Goal: Use online tool/utility: Utilize a website feature to perform a specific function

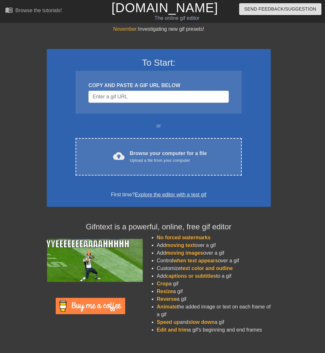
click at [100, 339] on div at bounding box center [90, 289] width 97 height 100
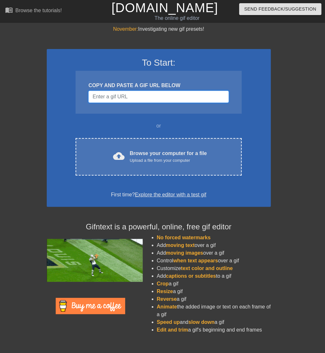
click at [136, 97] on input "Username" at bounding box center [158, 97] width 140 height 12
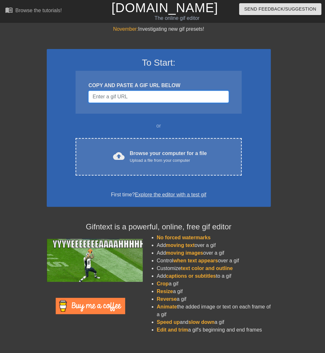
paste input "[URL][DOMAIN_NAME]"
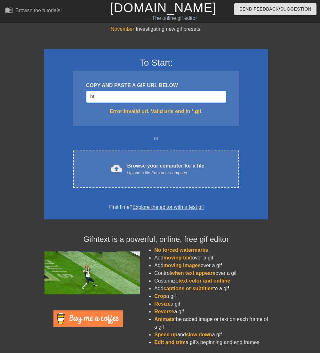
type input "h"
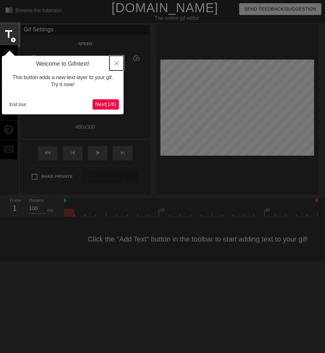
click at [119, 63] on button "Close" at bounding box center [117, 63] width 14 height 15
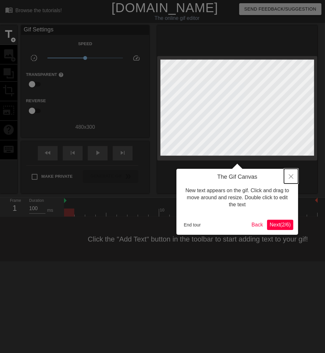
click at [293, 176] on button "Close" at bounding box center [291, 176] width 14 height 15
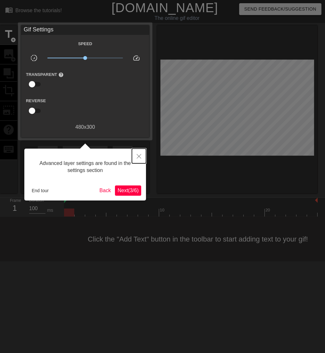
click at [142, 155] on button "Close" at bounding box center [139, 156] width 14 height 15
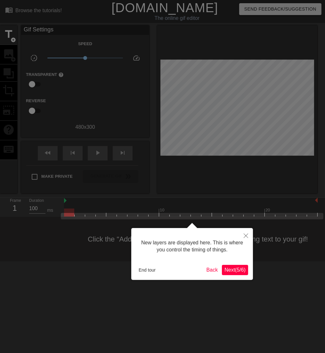
scroll to position [5, 0]
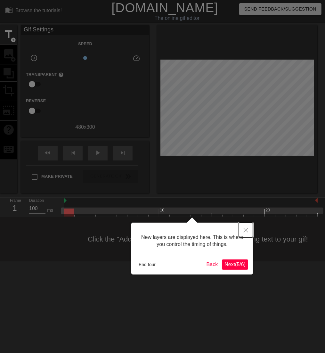
click at [245, 228] on icon "Close" at bounding box center [246, 230] width 4 height 4
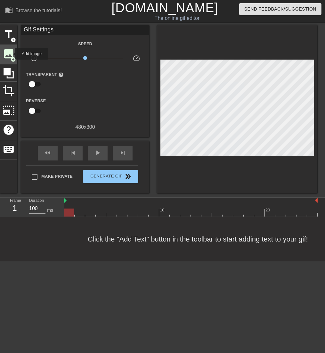
click at [11, 54] on span "image" at bounding box center [9, 54] width 12 height 12
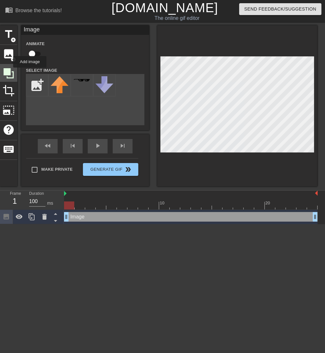
scroll to position [0, 0]
click at [78, 86] on div at bounding box center [82, 85] width 22 height 22
click at [95, 85] on div at bounding box center [104, 85] width 22 height 22
click at [35, 84] on input "file" at bounding box center [37, 85] width 22 height 22
type input "C:\fakepath\Screenshot [DATE] 103624.png"
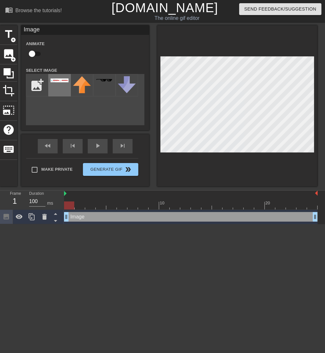
click at [57, 83] on div at bounding box center [59, 85] width 22 height 22
click at [249, 200] on div at bounding box center [249, 201] width 11 height 8
click at [207, 200] on div at bounding box center [206, 201] width 11 height 8
click at [193, 200] on div at bounding box center [196, 201] width 11 height 8
click at [154, 201] on div at bounding box center [154, 201] width 11 height 8
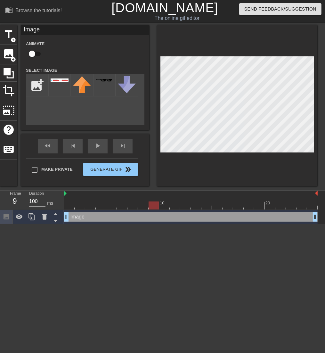
click at [123, 203] on div at bounding box center [191, 205] width 254 height 8
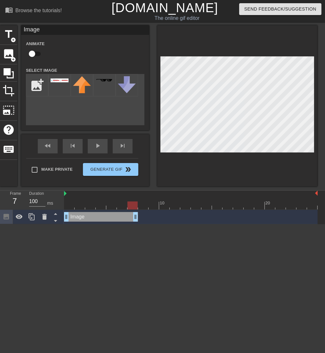
drag, startPoint x: 316, startPoint y: 217, endPoint x: 136, endPoint y: 224, distance: 179.8
click at [136, 224] on html "menu_book Browse the tutorials! [DOMAIN_NAME] The online gif editor Send Feedba…" at bounding box center [162, 112] width 325 height 224
click at [145, 210] on div "10 20 Image drag_handle drag_handle" at bounding box center [194, 208] width 261 height 34
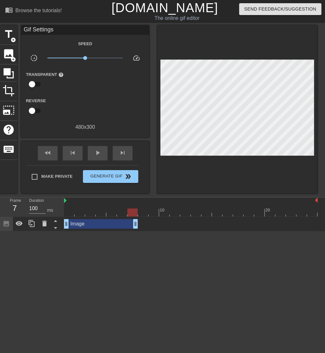
click at [143, 213] on div at bounding box center [191, 212] width 254 height 8
click at [8, 50] on span "image" at bounding box center [9, 54] width 12 height 12
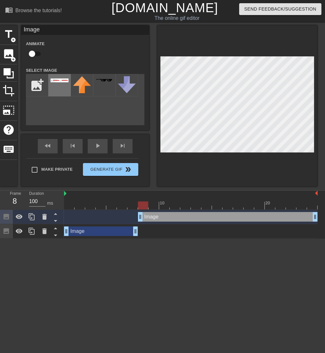
click at [66, 82] on img at bounding box center [60, 80] width 18 height 4
click at [156, 205] on div at bounding box center [191, 205] width 254 height 8
click at [165, 205] on div at bounding box center [191, 205] width 254 height 8
click at [173, 205] on div at bounding box center [191, 205] width 254 height 8
click at [184, 205] on div at bounding box center [191, 205] width 254 height 8
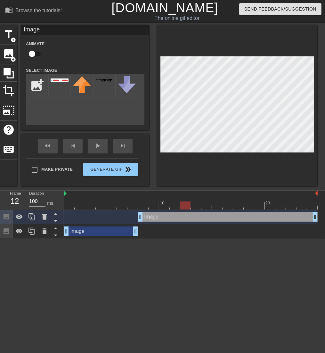
click at [195, 204] on div at bounding box center [191, 205] width 254 height 8
click at [206, 206] on div at bounding box center [191, 205] width 254 height 8
click at [218, 206] on div at bounding box center [191, 205] width 254 height 8
click at [228, 208] on div at bounding box center [191, 205] width 254 height 8
click at [240, 206] on div at bounding box center [191, 205] width 254 height 8
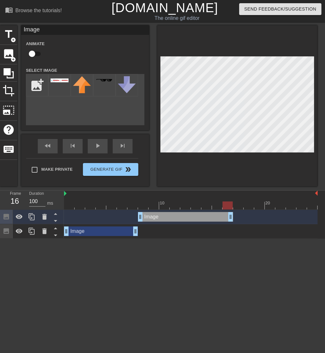
drag, startPoint x: 313, startPoint y: 218, endPoint x: 230, endPoint y: 220, distance: 83.3
click at [241, 205] on div at bounding box center [191, 205] width 254 height 8
click at [33, 83] on input "file" at bounding box center [37, 85] width 22 height 22
type input "C:\fakepath\Screenshot [DATE] 143159.png"
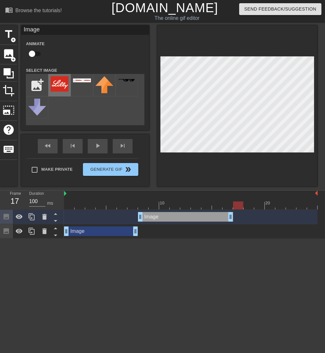
click at [58, 84] on img at bounding box center [60, 83] width 18 height 15
click at [65, 87] on img at bounding box center [60, 83] width 18 height 15
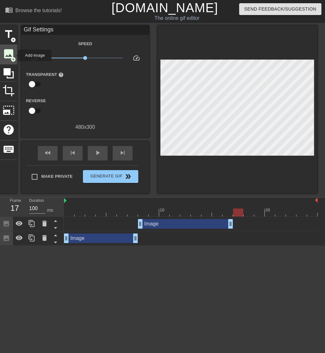
click at [14, 55] on span "image" at bounding box center [9, 54] width 12 height 12
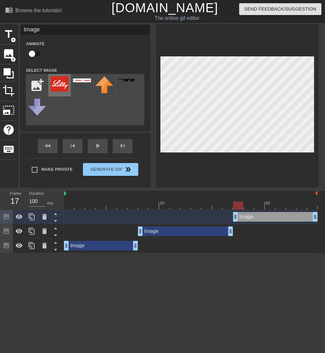
click at [58, 85] on img at bounding box center [60, 83] width 18 height 15
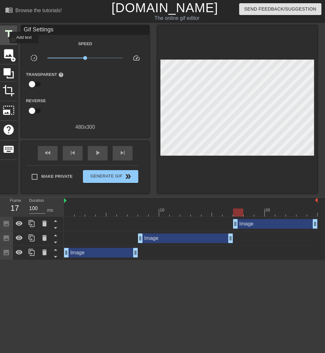
click at [5, 37] on span "title" at bounding box center [9, 34] width 12 height 12
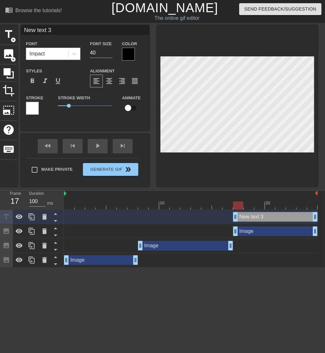
scroll to position [1, 1]
type input "New 3"
type textarea "New 3"
type input "New 3"
type textarea "New 3"
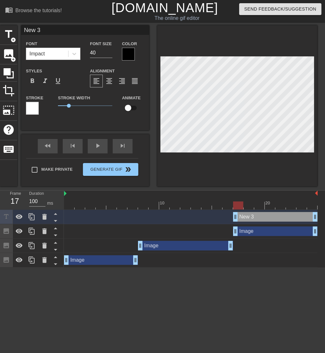
type input "New"
type textarea "New"
type input "New"
type textarea "New"
type input "Ne"
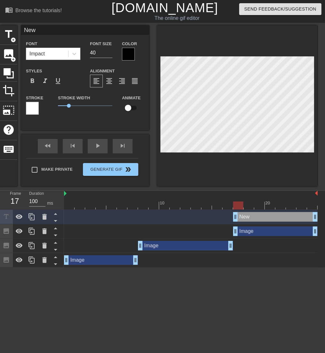
type textarea "Ne"
type input "N"
type textarea "N"
type input "M"
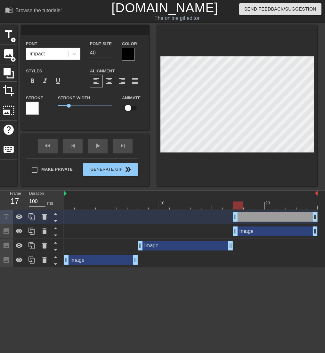
type textarea "M"
type input "MO"
type textarea "MO"
type input "MOR"
type textarea "MOR"
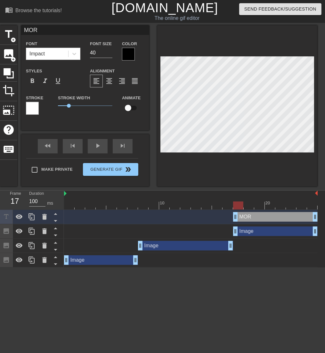
type input "MORE"
type textarea "MORE"
type input "MORE!"
type textarea "MORE!"
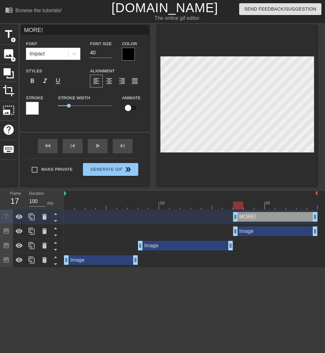
type input "MORE!!"
type textarea "MORE!!"
type input "MORE!!?"
type textarea "MORE!!?"
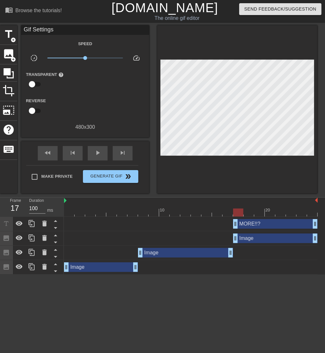
click at [69, 213] on div at bounding box center [191, 212] width 254 height 8
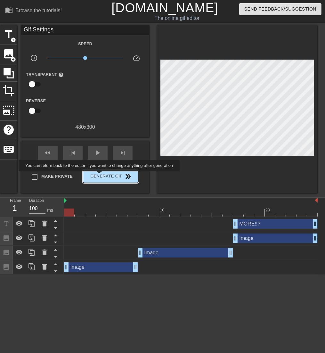
click at [100, 176] on span "Generate Gif double_arrow" at bounding box center [111, 177] width 50 height 8
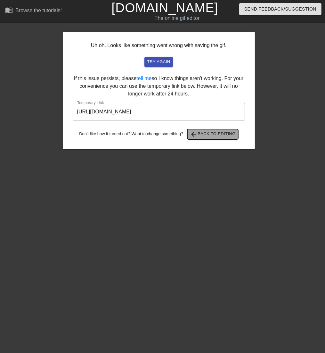
click at [217, 135] on span "arrow_back Back to Editing" at bounding box center [213, 134] width 46 height 8
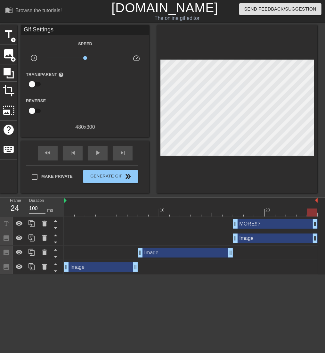
click at [204, 257] on div "Image drag_handle drag_handle" at bounding box center [185, 253] width 95 height 10
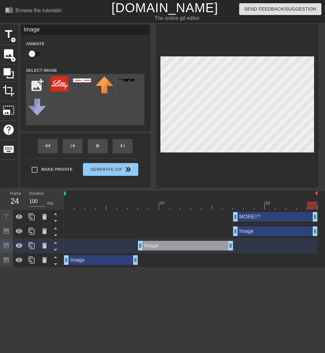
click at [195, 248] on div "Image drag_handle drag_handle" at bounding box center [185, 246] width 95 height 10
click at [155, 206] on div at bounding box center [191, 205] width 254 height 8
click at [146, 208] on div at bounding box center [191, 205] width 254 height 8
click at [77, 83] on div at bounding box center [82, 85] width 22 height 22
click at [240, 204] on div at bounding box center [191, 205] width 254 height 8
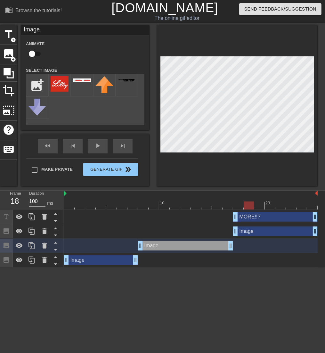
click at [249, 204] on div at bounding box center [191, 205] width 254 height 8
click at [69, 204] on div at bounding box center [191, 205] width 254 height 8
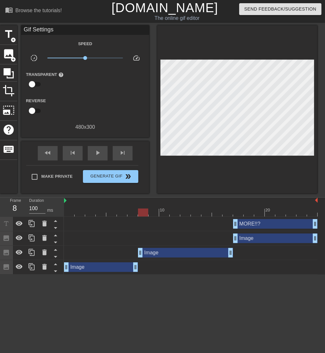
click at [143, 213] on div at bounding box center [191, 212] width 254 height 8
click at [151, 214] on div at bounding box center [191, 212] width 254 height 8
click at [67, 212] on div at bounding box center [191, 212] width 254 height 8
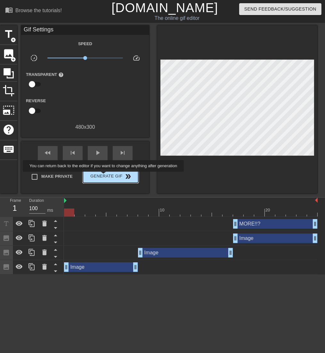
click at [104, 176] on span "Generate Gif double_arrow" at bounding box center [111, 177] width 50 height 8
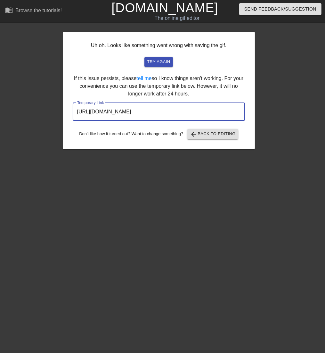
drag, startPoint x: 216, startPoint y: 115, endPoint x: 63, endPoint y: 118, distance: 153.4
click at [63, 118] on div "Uh oh. Looks like something went wrong with saving the gif. try again If this i…" at bounding box center [159, 91] width 192 height 118
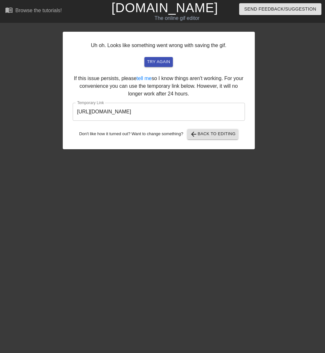
drag, startPoint x: 257, startPoint y: 251, endPoint x: 252, endPoint y: 281, distance: 29.9
click at [257, 152] on html "menu_book Browse the tutorials! [DOMAIN_NAME] The online gif editor Send Feedba…" at bounding box center [162, 76] width 325 height 152
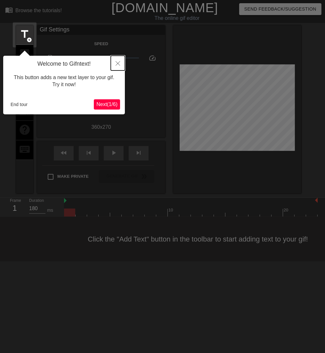
click at [120, 62] on icon "Close" at bounding box center [118, 63] width 4 height 4
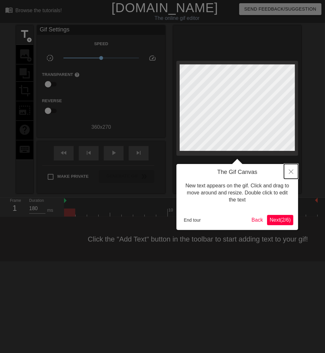
click at [294, 171] on button "Close" at bounding box center [291, 171] width 14 height 15
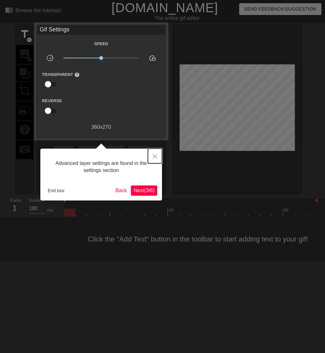
click at [156, 155] on icon "Close" at bounding box center [155, 156] width 4 height 4
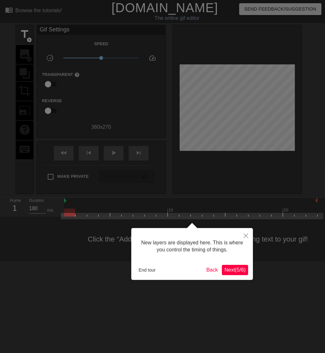
scroll to position [5, 0]
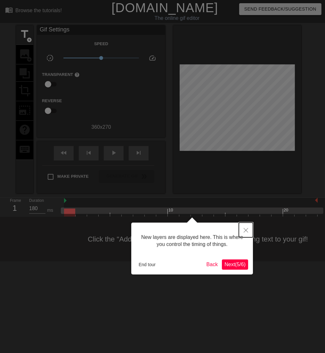
click at [249, 231] on button "Close" at bounding box center [246, 230] width 14 height 15
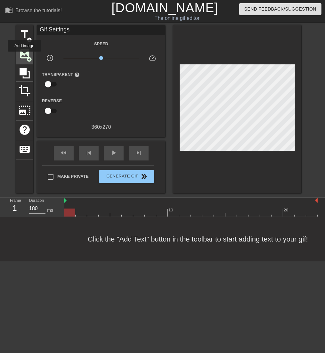
click at [24, 56] on span "image" at bounding box center [25, 54] width 12 height 12
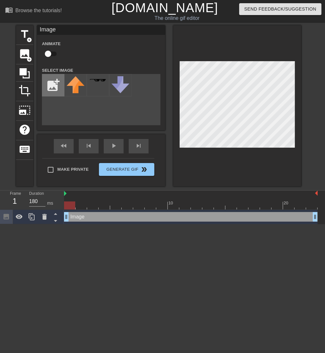
click at [49, 84] on input "file" at bounding box center [53, 85] width 22 height 22
type input "C:\fakepath\Screenshot [DATE] 103624.png"
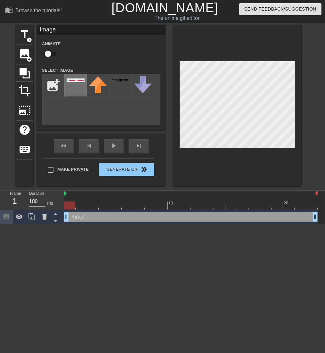
click at [79, 87] on div at bounding box center [75, 85] width 22 height 22
click at [84, 205] on div at bounding box center [191, 205] width 254 height 8
click at [94, 206] on div at bounding box center [191, 205] width 254 height 8
click at [107, 204] on div at bounding box center [191, 205] width 254 height 8
click at [117, 205] on div at bounding box center [191, 205] width 254 height 8
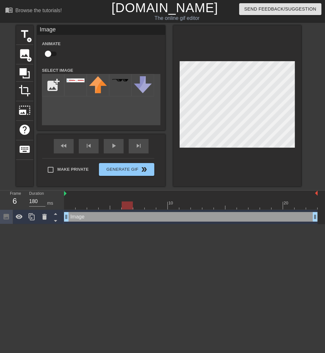
click at [126, 205] on div at bounding box center [191, 205] width 254 height 8
click at [137, 206] on div at bounding box center [191, 205] width 254 height 8
click at [151, 205] on div at bounding box center [191, 205] width 254 height 8
click at [163, 206] on div at bounding box center [191, 205] width 254 height 8
drag, startPoint x: 174, startPoint y: 206, endPoint x: 177, endPoint y: 207, distance: 3.2
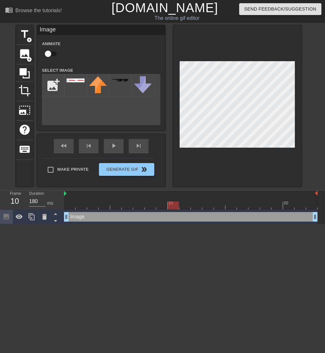
click at [174, 207] on div at bounding box center [191, 205] width 254 height 8
click at [187, 206] on div at bounding box center [191, 205] width 254 height 8
click at [173, 208] on div at bounding box center [191, 205] width 254 height 8
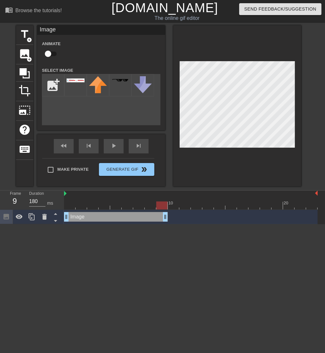
drag, startPoint x: 314, startPoint y: 217, endPoint x: 167, endPoint y: 223, distance: 146.8
click at [167, 223] on div "Image drag_handle drag_handle" at bounding box center [191, 217] width 254 height 14
click at [174, 203] on div at bounding box center [191, 205] width 254 height 8
click at [25, 54] on span "image" at bounding box center [25, 54] width 12 height 12
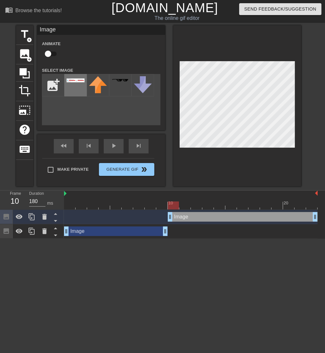
click at [72, 82] on img at bounding box center [76, 80] width 18 height 4
click at [182, 205] on div at bounding box center [191, 205] width 254 height 8
click at [201, 206] on div at bounding box center [191, 205] width 254 height 8
drag, startPoint x: 208, startPoint y: 205, endPoint x: 220, endPoint y: 203, distance: 12.7
click at [208, 206] on div at bounding box center [191, 205] width 254 height 8
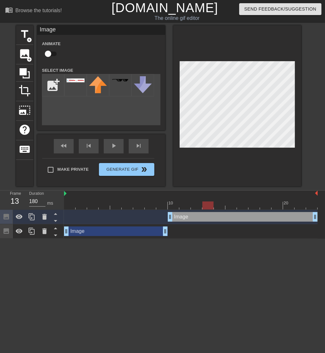
click at [172, 207] on div at bounding box center [191, 205] width 254 height 8
drag, startPoint x: 184, startPoint y: 206, endPoint x: 199, endPoint y: 204, distance: 15.1
click at [184, 205] on div at bounding box center [191, 205] width 254 height 8
drag, startPoint x: 171, startPoint y: 215, endPoint x: 196, endPoint y: 213, distance: 25.0
click at [174, 207] on div at bounding box center [191, 205] width 254 height 8
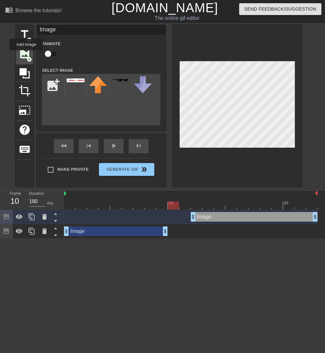
click at [26, 55] on span "image" at bounding box center [25, 54] width 12 height 12
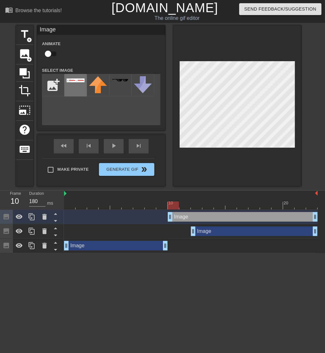
click at [79, 86] on div at bounding box center [75, 85] width 22 height 22
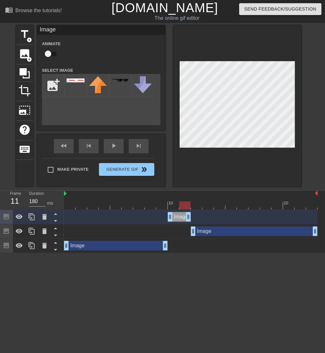
drag, startPoint x: 316, startPoint y: 217, endPoint x: 190, endPoint y: 217, distance: 126.5
click at [197, 206] on div at bounding box center [191, 205] width 254 height 8
click at [208, 204] on div at bounding box center [191, 205] width 254 height 8
click at [220, 205] on div at bounding box center [191, 205] width 254 height 8
click at [231, 202] on div at bounding box center [191, 205] width 254 height 8
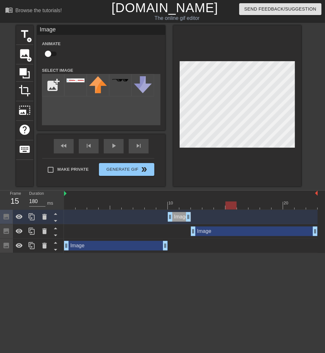
click at [245, 204] on div at bounding box center [191, 205] width 254 height 8
click at [255, 204] on div at bounding box center [191, 205] width 254 height 8
click at [265, 204] on div at bounding box center [191, 205] width 254 height 8
click at [274, 204] on div at bounding box center [191, 205] width 254 height 8
click at [290, 205] on div at bounding box center [191, 205] width 254 height 8
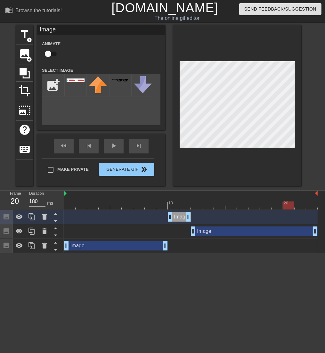
click at [298, 205] on div at bounding box center [191, 205] width 254 height 8
click at [311, 206] on div at bounding box center [191, 205] width 254 height 8
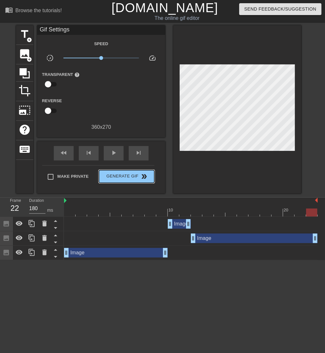
click at [120, 168] on div "Make Private Generate Gif double_arrow" at bounding box center [98, 177] width 112 height 25
click at [120, 176] on span "Generate Gif double_arrow" at bounding box center [127, 177] width 50 height 8
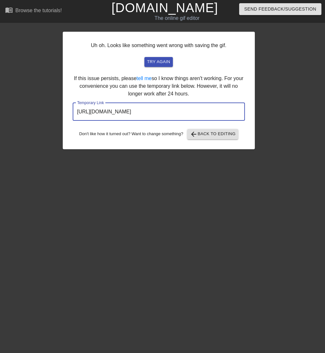
drag, startPoint x: 211, startPoint y: 112, endPoint x: 58, endPoint y: 110, distance: 153.4
click at [58, 110] on div "Uh oh. Looks like something went wrong with saving the gif. try again If this i…" at bounding box center [162, 87] width 325 height 124
